Goal: Navigation & Orientation: Find specific page/section

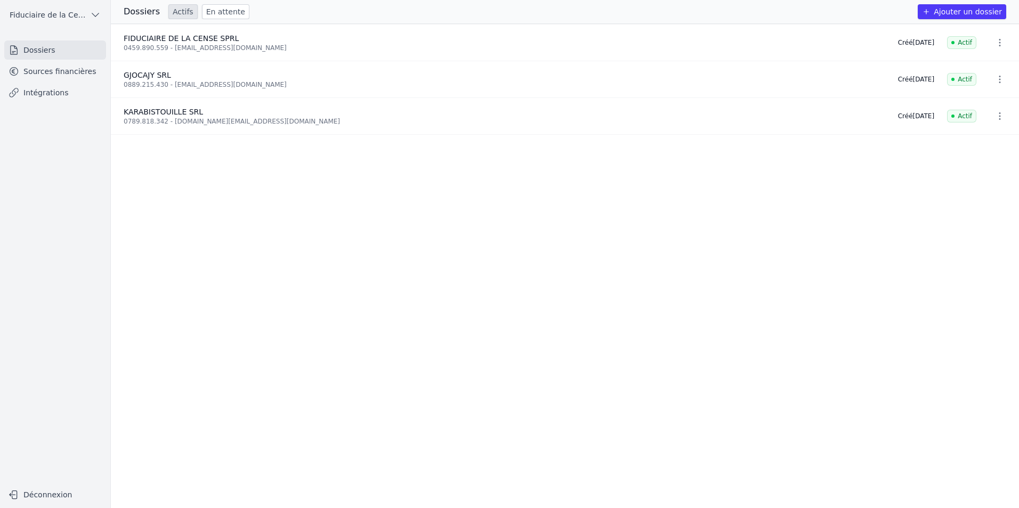
click at [209, 87] on div "0889.215.430 - [EMAIL_ADDRESS][DOMAIN_NAME]" at bounding box center [504, 84] width 761 height 9
click at [202, 111] on div "KARABISTOUILLE SRL" at bounding box center [504, 112] width 761 height 11
click at [166, 118] on div "0789.818.342 - [DOMAIN_NAME][EMAIL_ADDRESS][DOMAIN_NAME]" at bounding box center [504, 121] width 761 height 9
click at [59, 63] on link "Sources financières" at bounding box center [55, 71] width 102 height 19
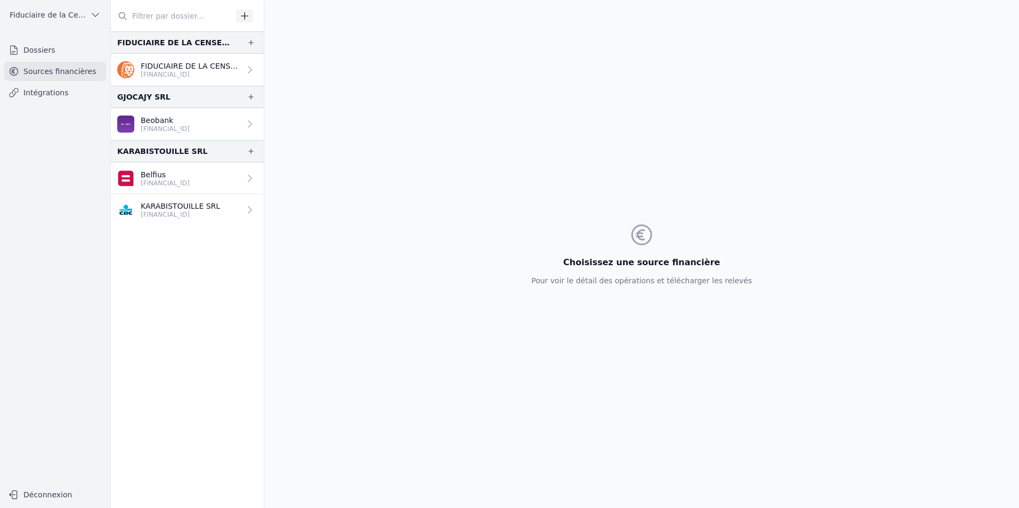
click at [207, 192] on link "Belfius [FINANCIAL_ID]" at bounding box center [187, 179] width 153 height 32
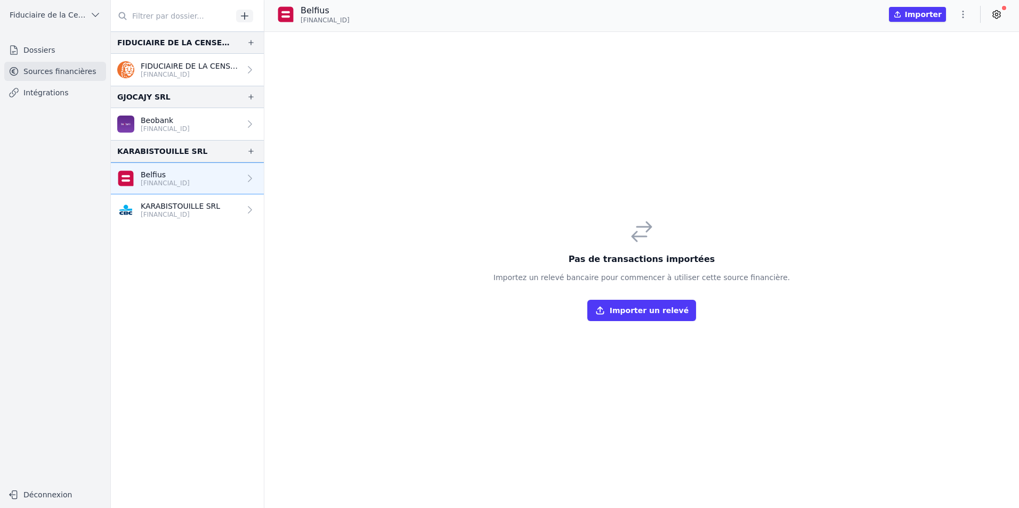
click at [212, 206] on p "KARABISTOUILLE SRL" at bounding box center [180, 206] width 79 height 11
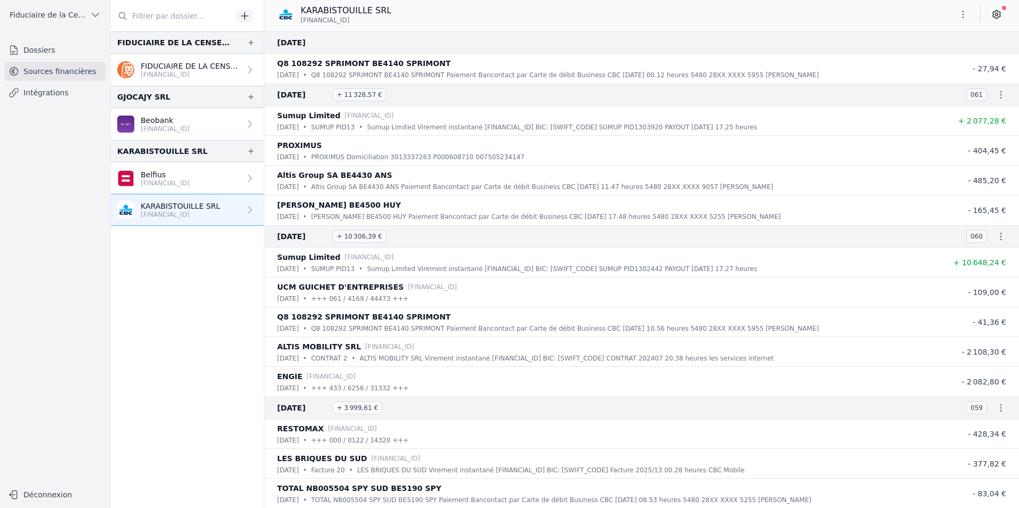
click at [172, 187] on p "[FINANCIAL_ID]" at bounding box center [165, 183] width 49 height 9
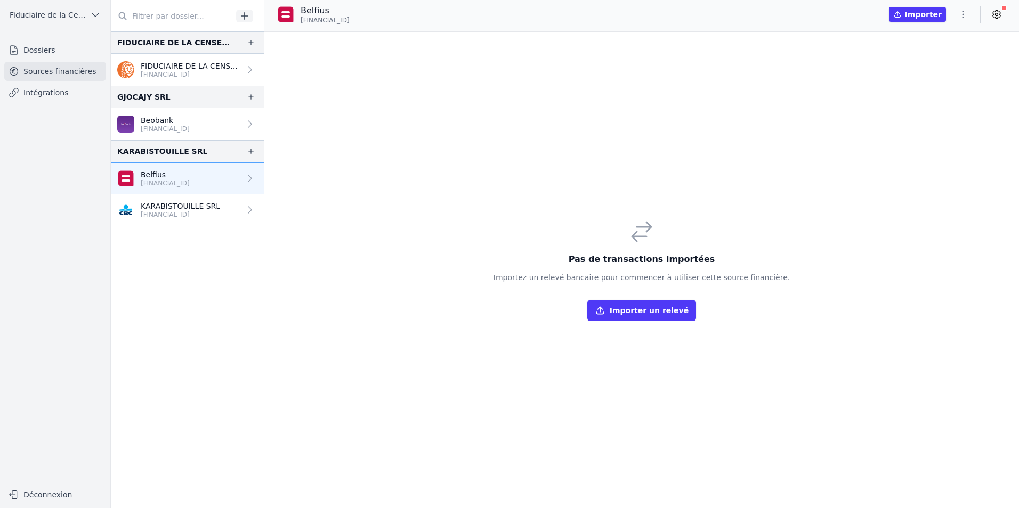
click at [138, 137] on link "Beobank [FINANCIAL_ID]" at bounding box center [187, 124] width 153 height 32
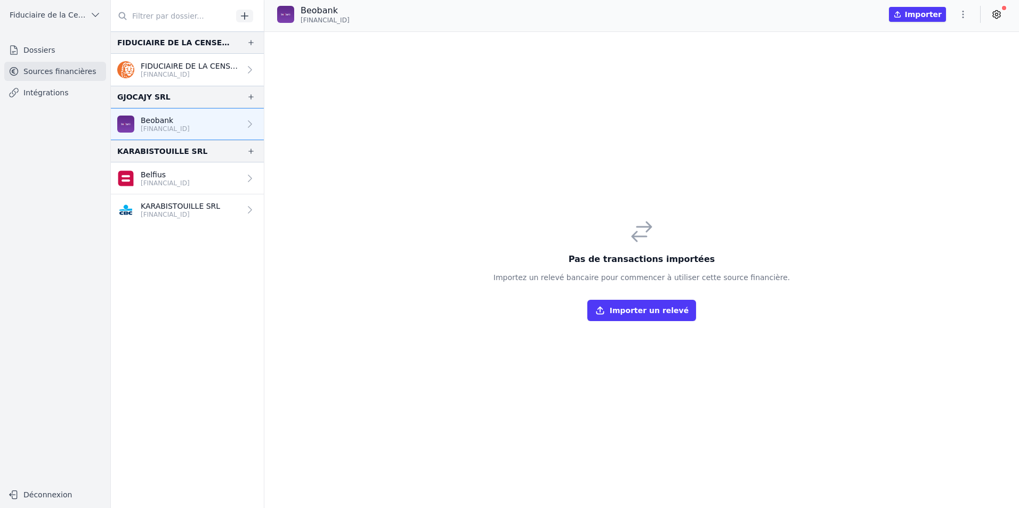
click at [151, 126] on p "[FINANCIAL_ID]" at bounding box center [165, 129] width 49 height 9
click at [169, 186] on p "[FINANCIAL_ID]" at bounding box center [165, 183] width 49 height 9
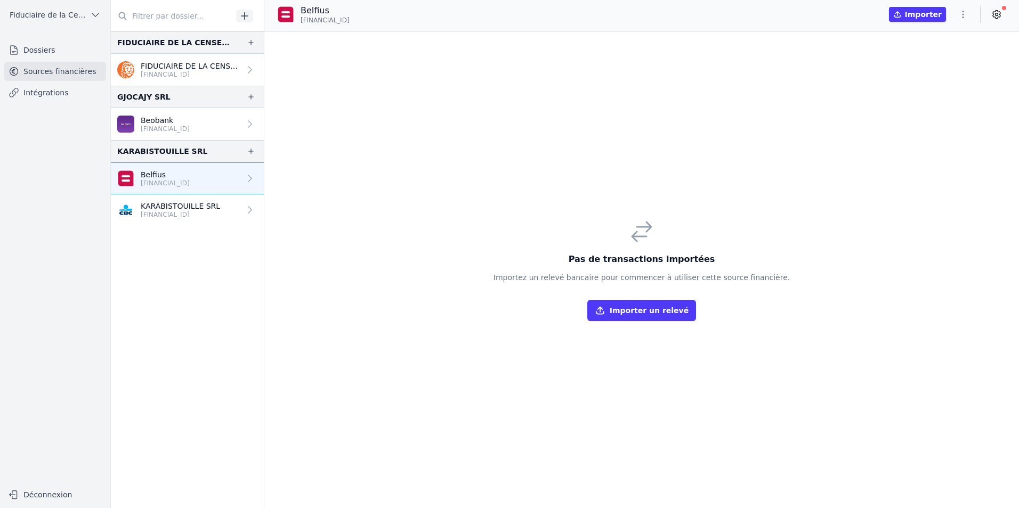
click at [70, 89] on link "Intégrations" at bounding box center [55, 92] width 102 height 19
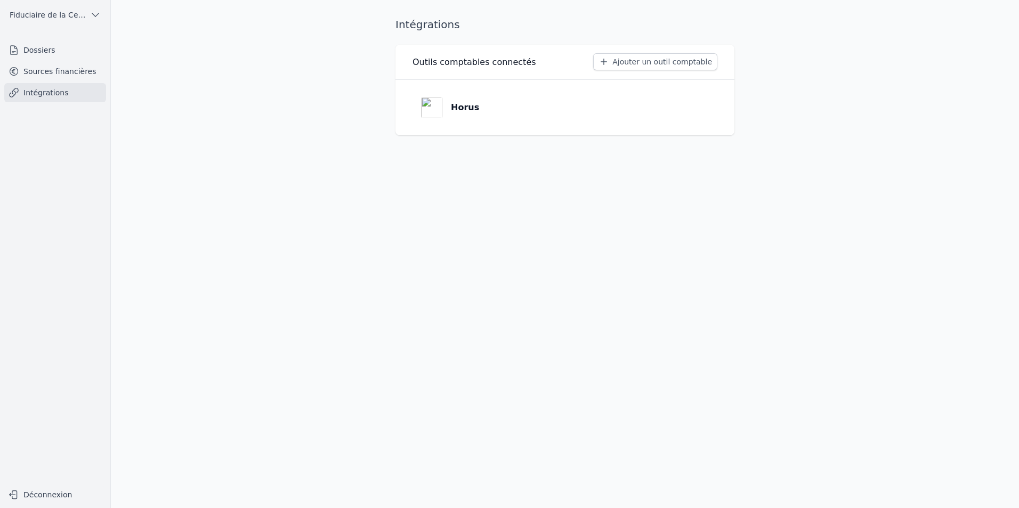
click at [65, 74] on link "Sources financières" at bounding box center [55, 71] width 102 height 19
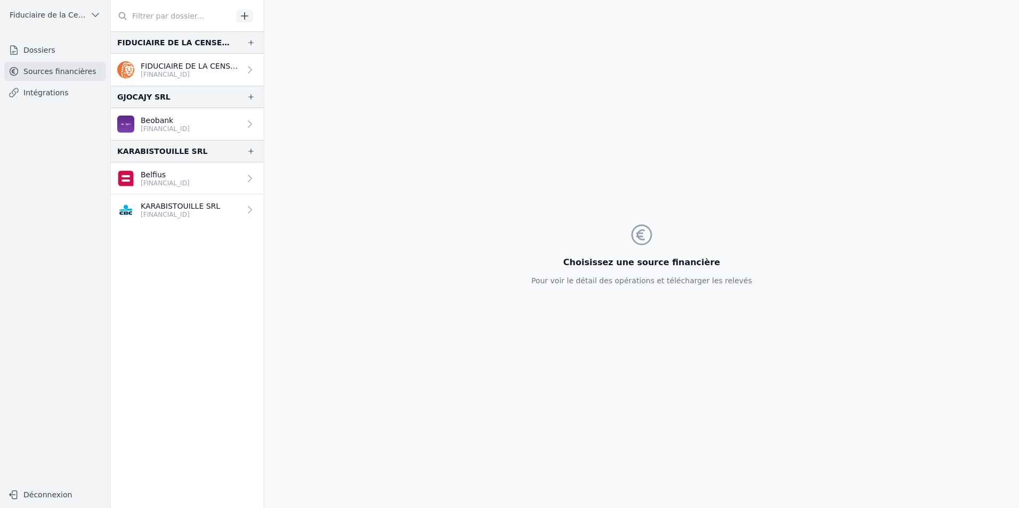
click at [214, 204] on link "KARABISTOUILLE SRL [FINANCIAL_ID]" at bounding box center [187, 210] width 153 height 31
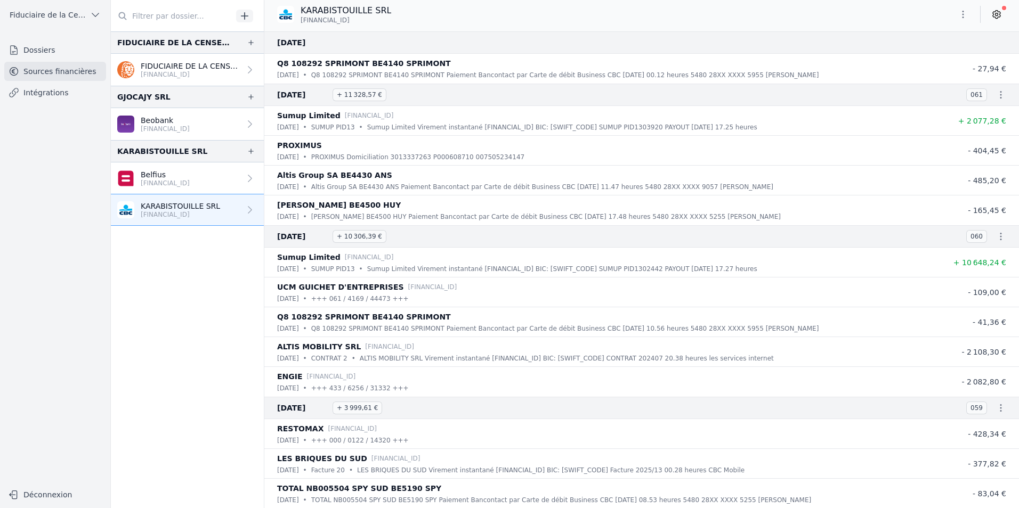
click at [211, 180] on link "Belfius [FINANCIAL_ID]" at bounding box center [187, 179] width 153 height 32
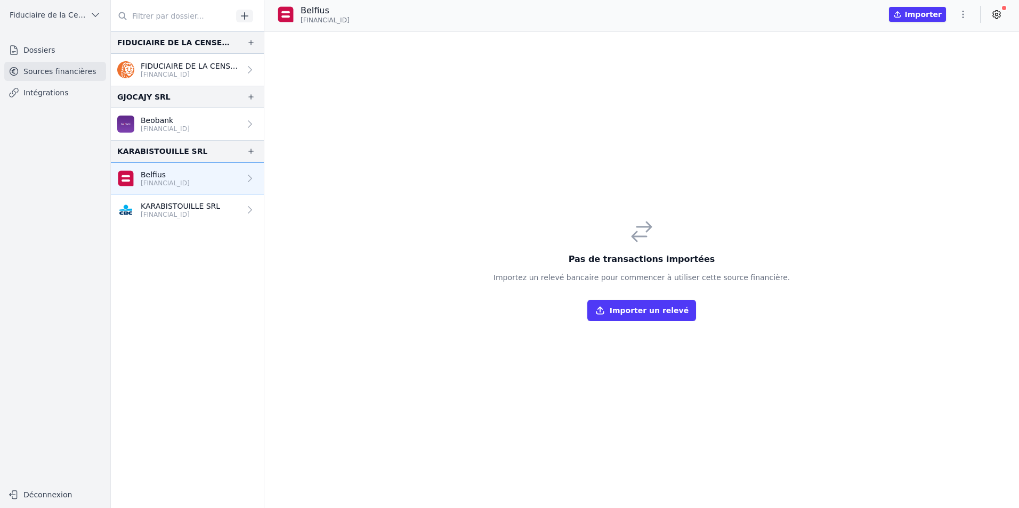
click at [205, 207] on p "KARABISTOUILLE SRL" at bounding box center [180, 206] width 79 height 11
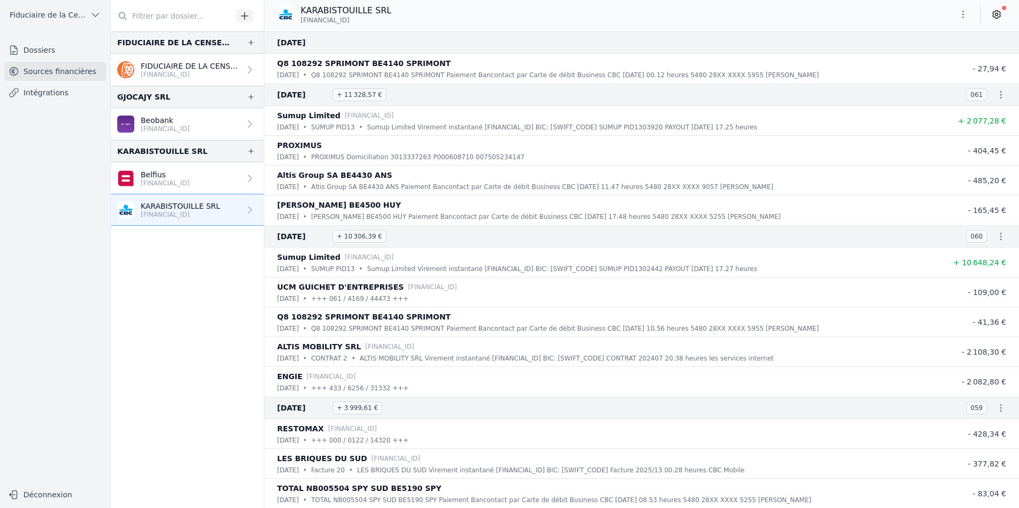
click at [176, 186] on p "[FINANCIAL_ID]" at bounding box center [165, 183] width 49 height 9
